Goal: Navigation & Orientation: Find specific page/section

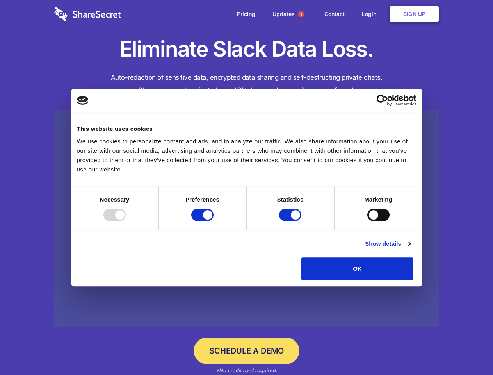
click at [126, 221] on div at bounding box center [114, 215] width 22 height 12
click at [214, 221] on input "Preferences" at bounding box center [202, 215] width 22 height 12
checkbox input "false"
click at [291, 221] on input "Statistics" at bounding box center [290, 215] width 22 height 12
checkbox input "false"
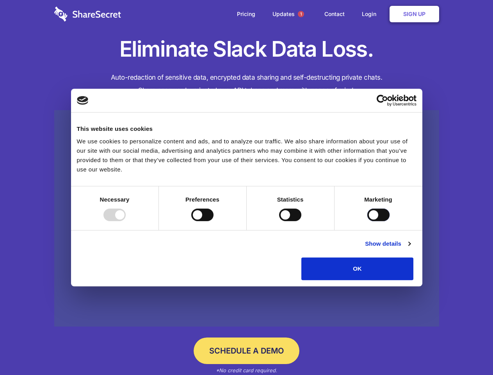
click at [367, 221] on input "Marketing" at bounding box center [378, 215] width 22 height 12
checkbox input "true"
click at [410, 248] on link "Show details" at bounding box center [387, 243] width 45 height 9
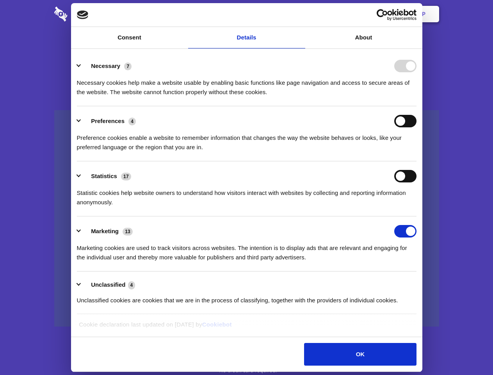
click at [417, 106] on li "Necessary 7 Necessary cookies help make a website usable by enabling basic func…" at bounding box center [247, 78] width 340 height 55
click at [301, 14] on span "1" at bounding box center [301, 14] width 6 height 6
